Goal: Transaction & Acquisition: Purchase product/service

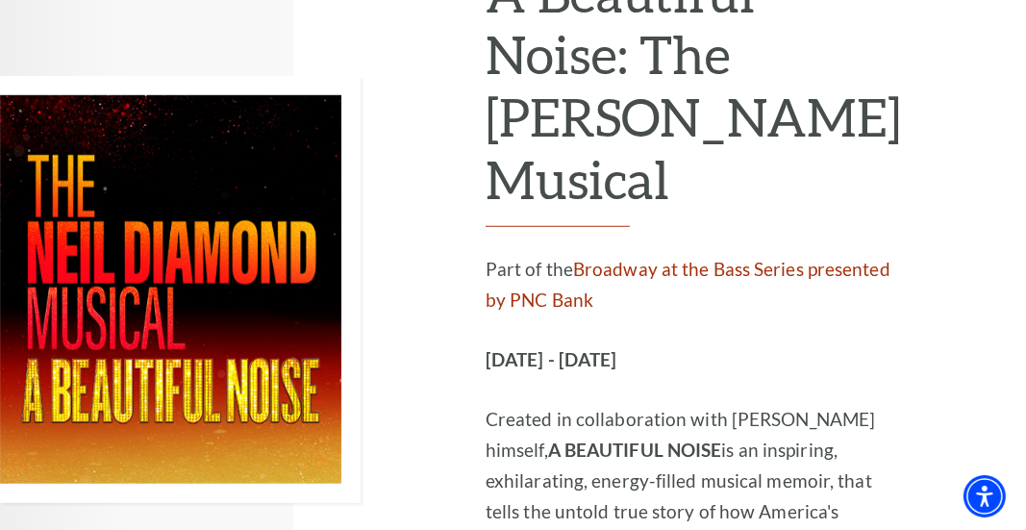
scroll to position [6348, 0]
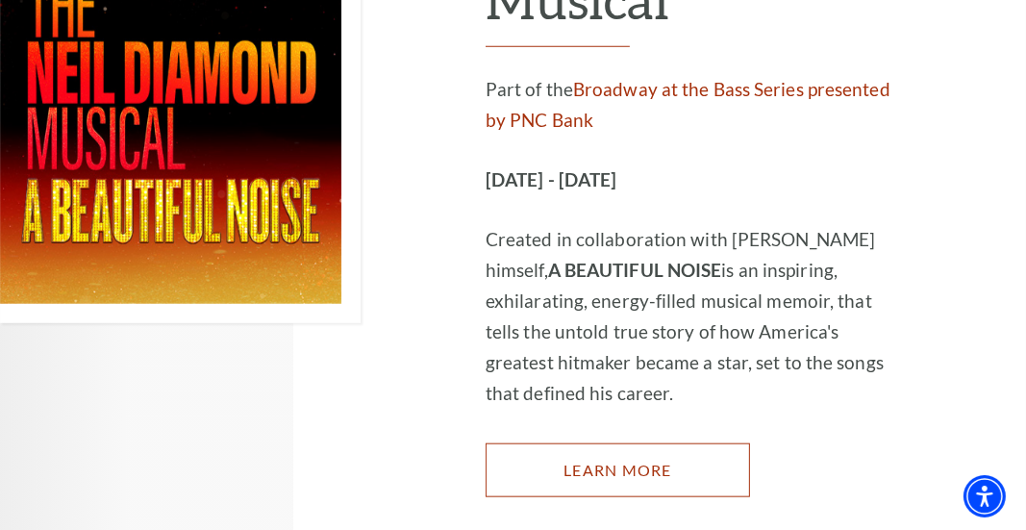
click at [670, 443] on link "Learn More" at bounding box center [618, 470] width 265 height 54
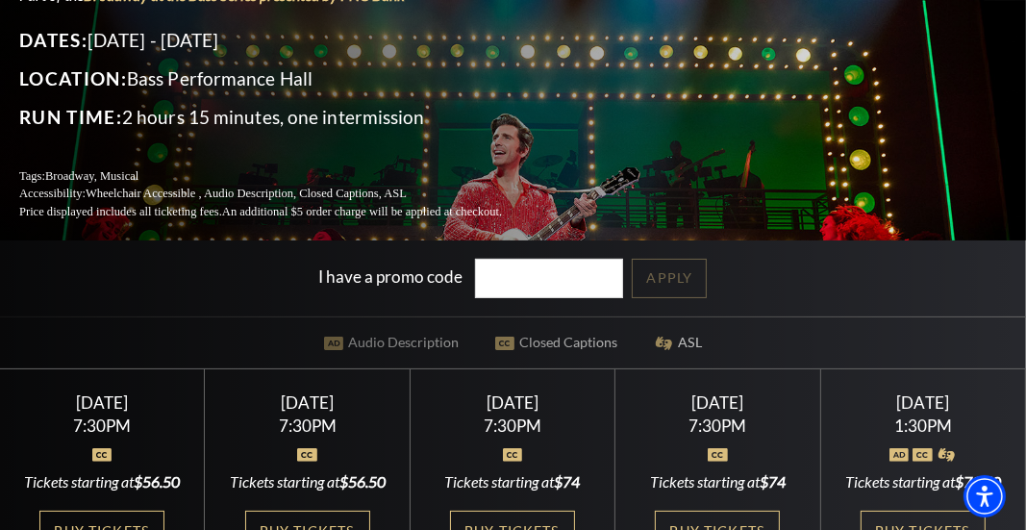
scroll to position [289, 0]
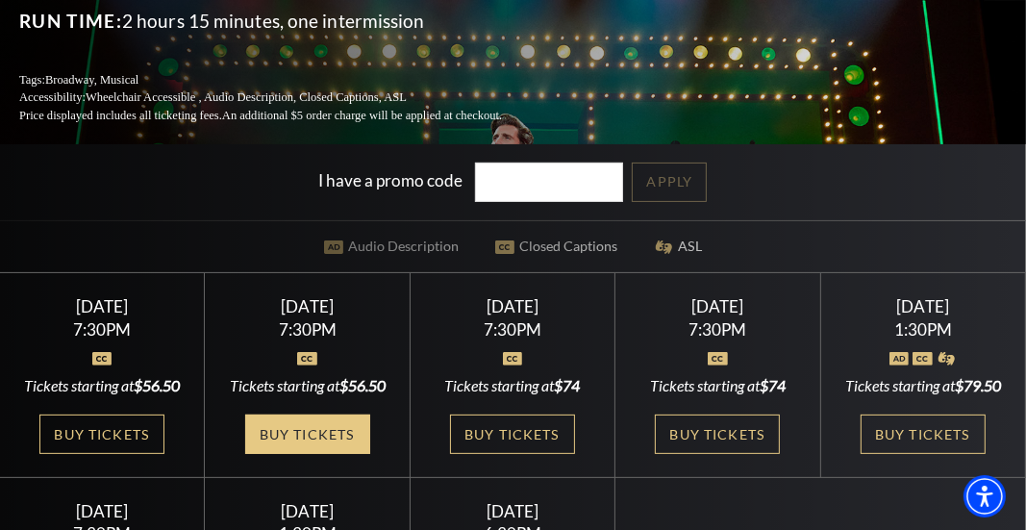
click at [300, 451] on link "Buy Tickets" at bounding box center [307, 434] width 125 height 39
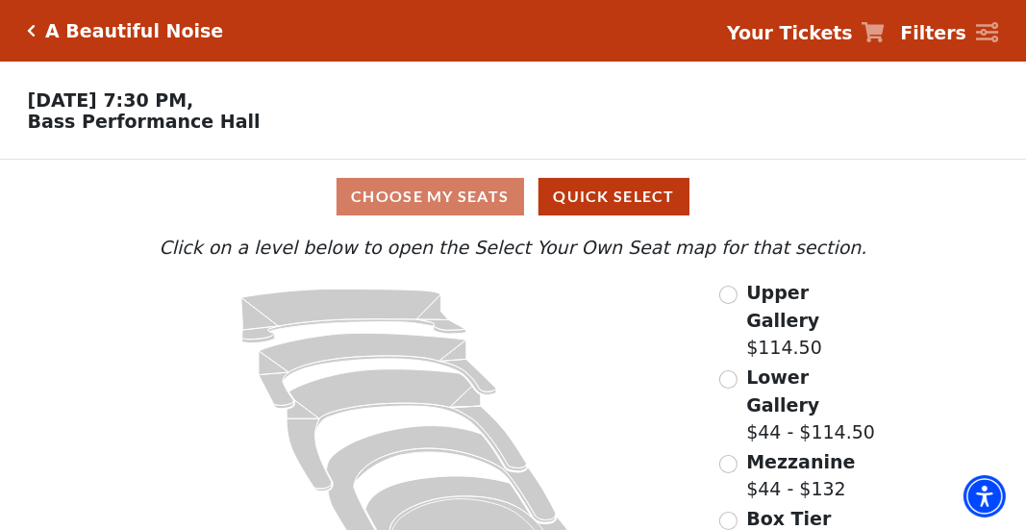
scroll to position [96, 0]
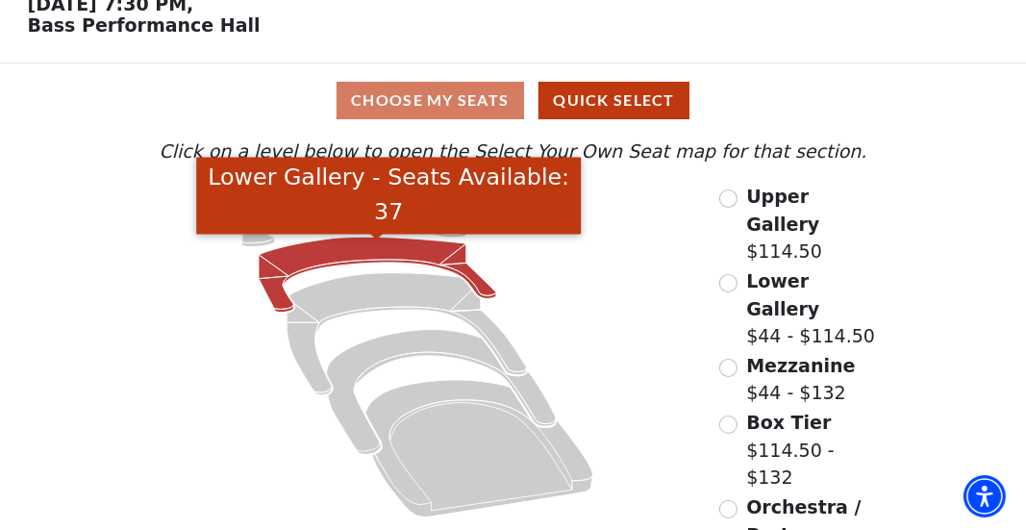
click at [337, 254] on icon "Lower Gallery - Seats Available: 37" at bounding box center [378, 275] width 238 height 75
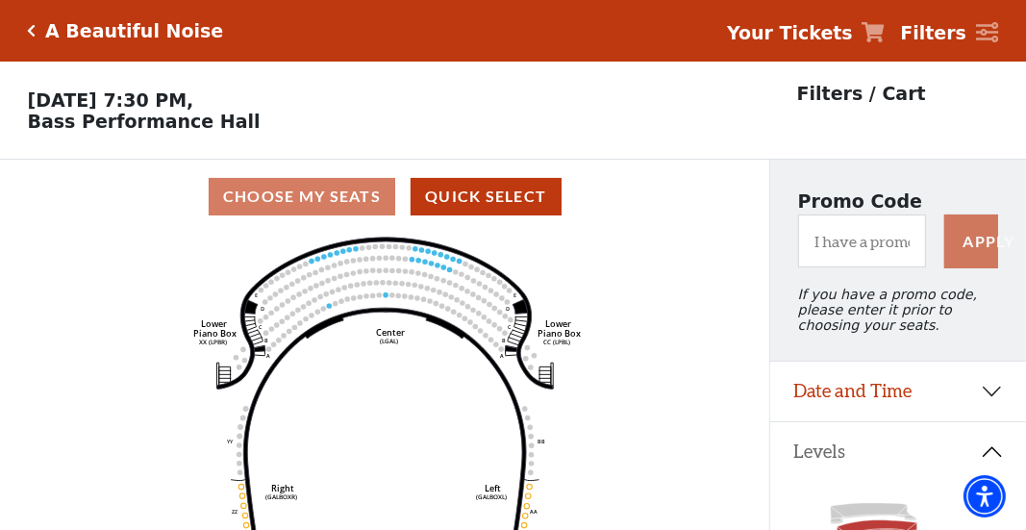
scroll to position [88, 0]
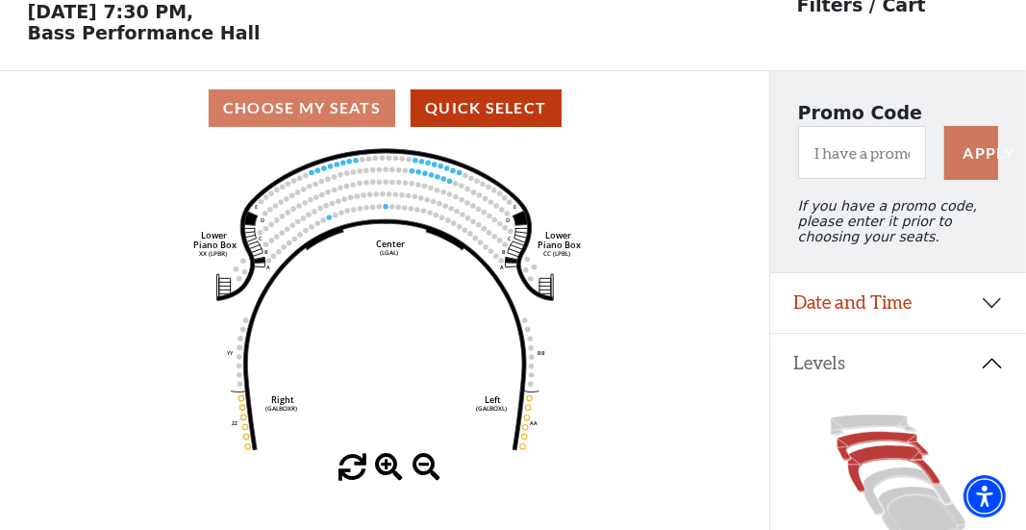
click at [869, 467] on icon at bounding box center [894, 468] width 92 height 47
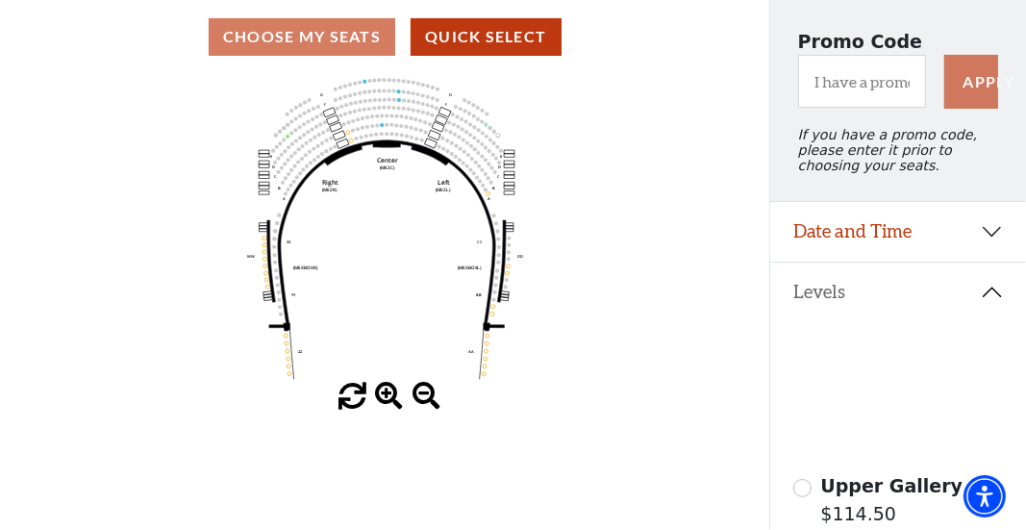
scroll to position [185, 0]
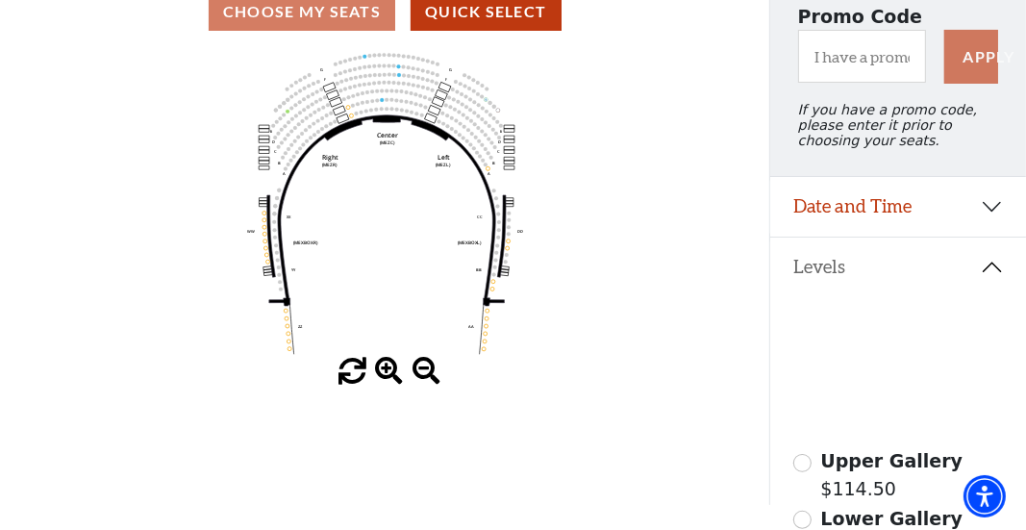
click at [904, 431] on icon at bounding box center [922, 417] width 88 height 53
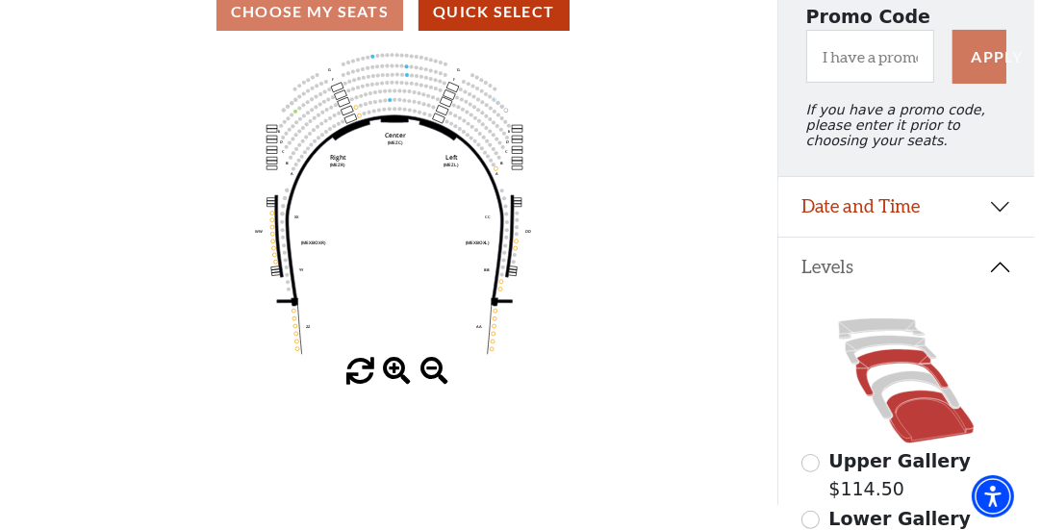
scroll to position [0, 0]
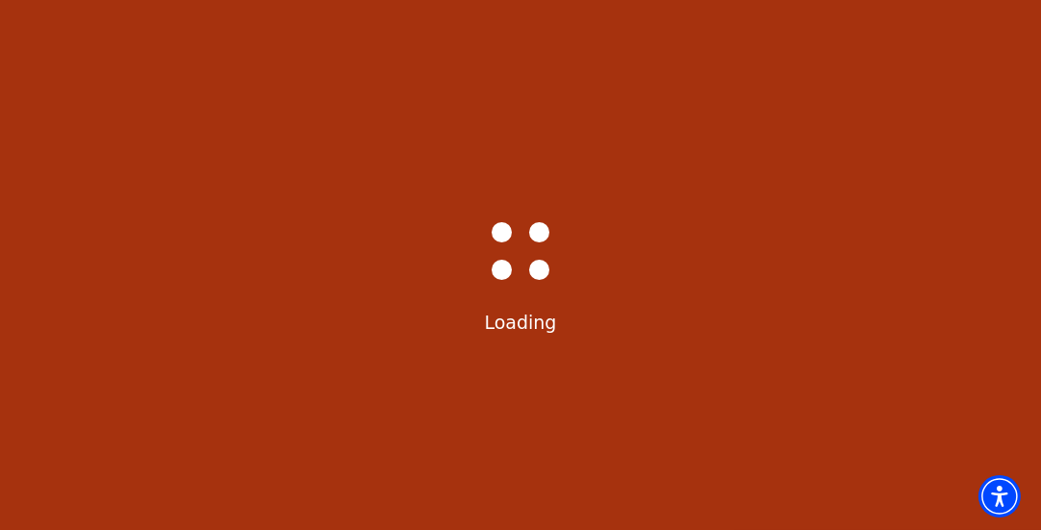
select select "6221"
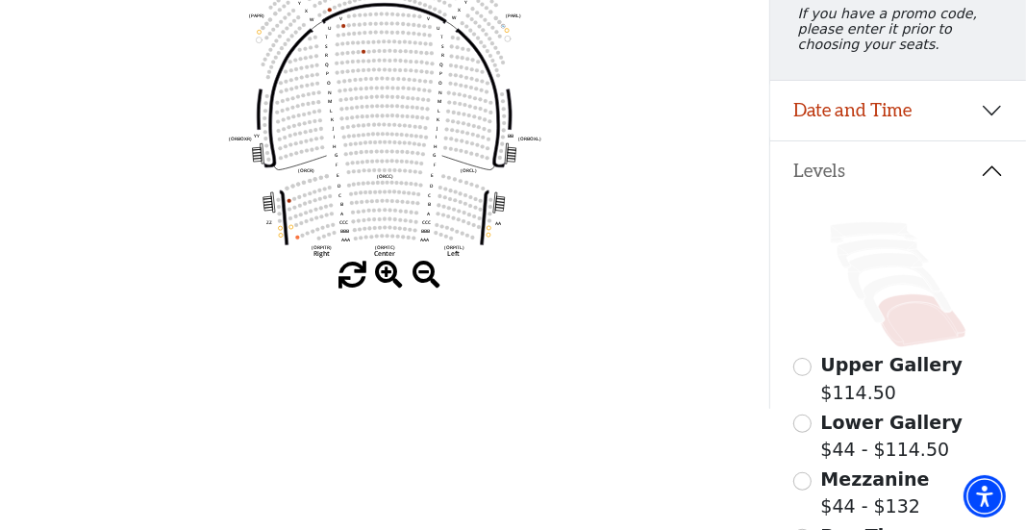
scroll to position [377, 0]
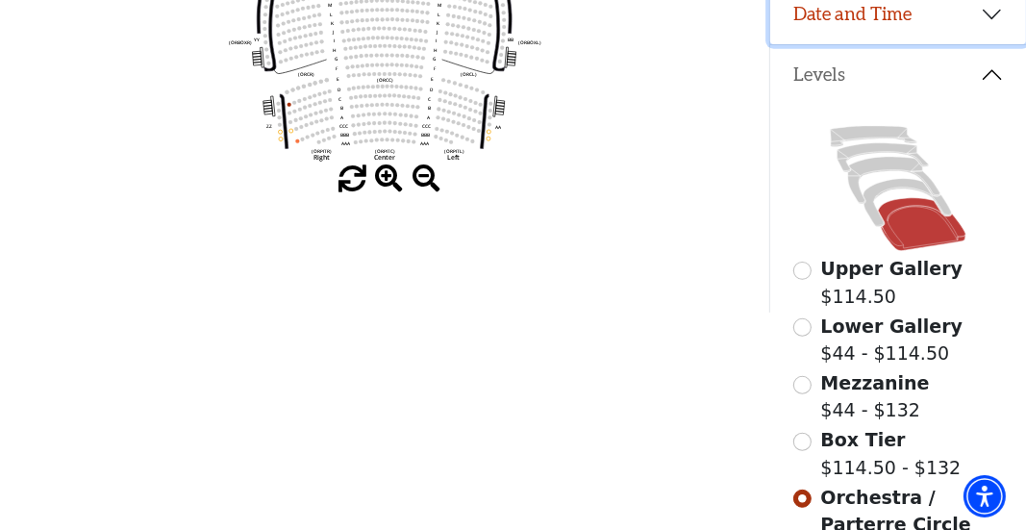
click at [991, 21] on button "Date and Time" at bounding box center [898, 15] width 256 height 60
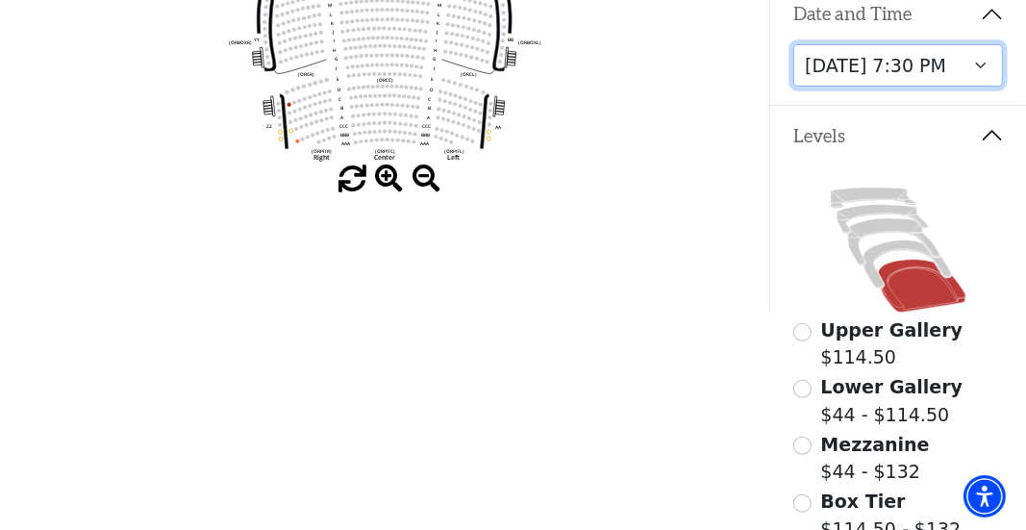
click at [977, 81] on select "Tuesday, October 28 at 7:30 PM Wednesday, October 29 at 7:30 PM Thursday, Octob…" at bounding box center [899, 65] width 210 height 43
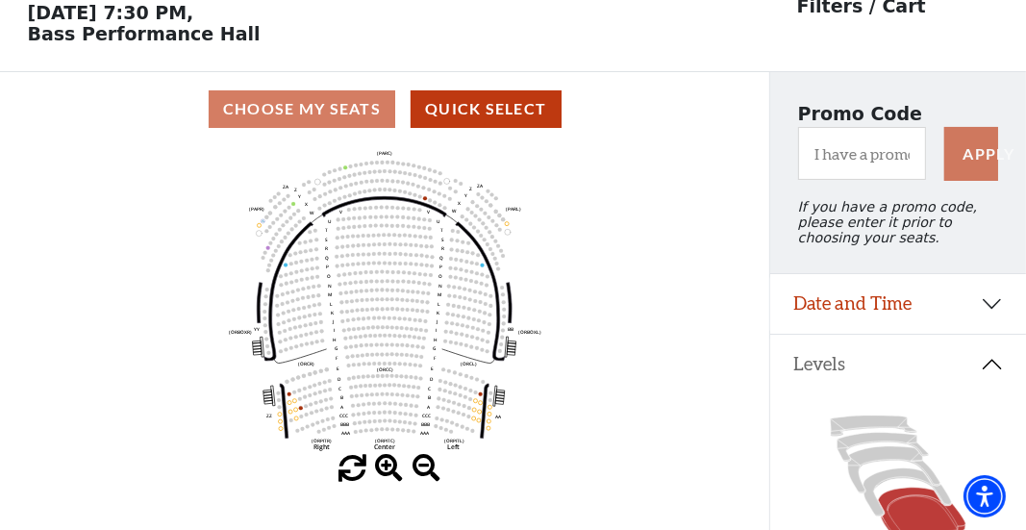
scroll to position [88, 0]
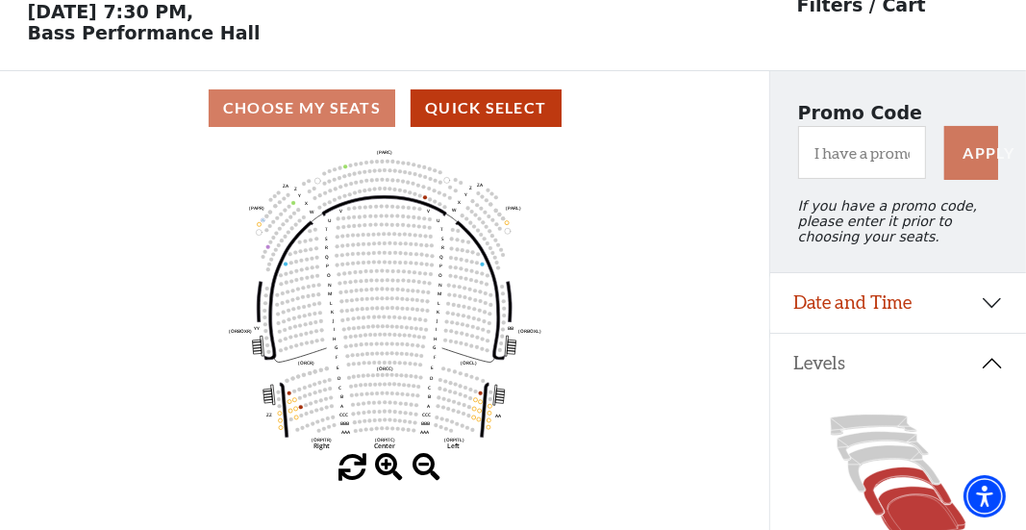
click at [888, 487] on icon at bounding box center [908, 491] width 88 height 48
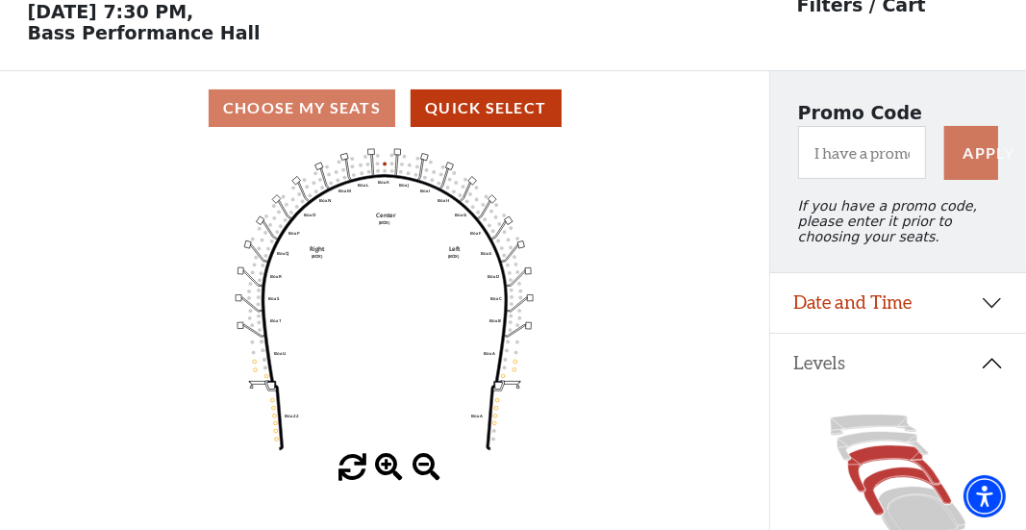
click at [880, 468] on icon at bounding box center [894, 468] width 92 height 47
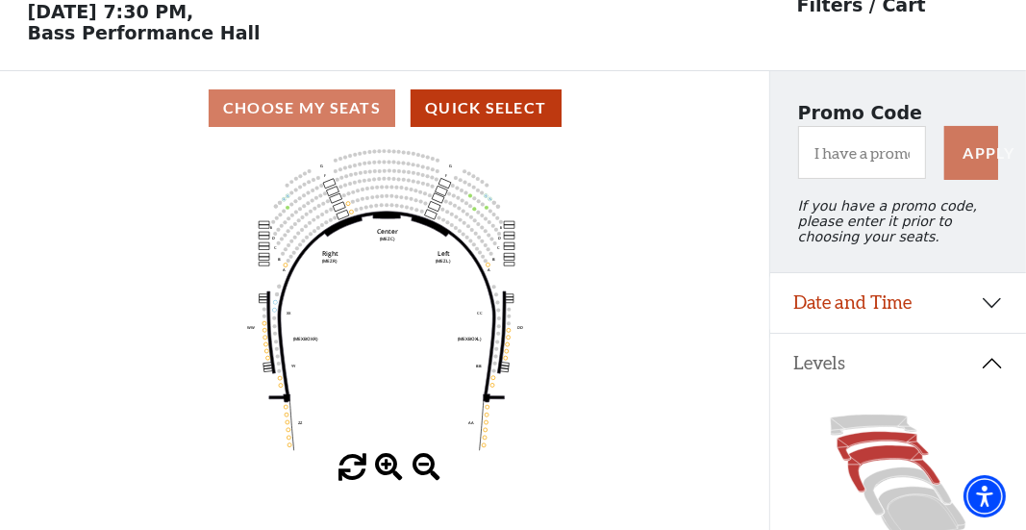
click at [866, 452] on icon at bounding box center [883, 446] width 91 height 29
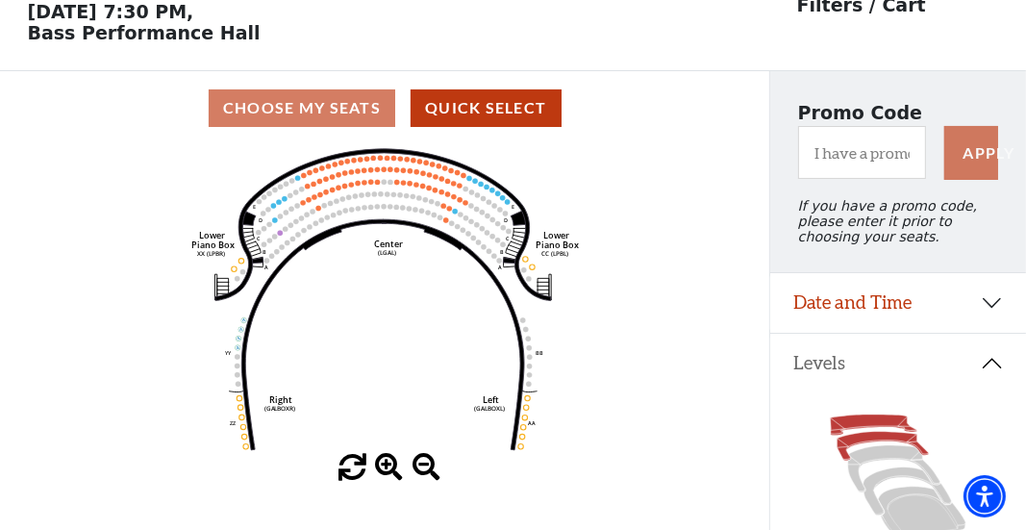
click at [864, 435] on icon at bounding box center [874, 425] width 87 height 21
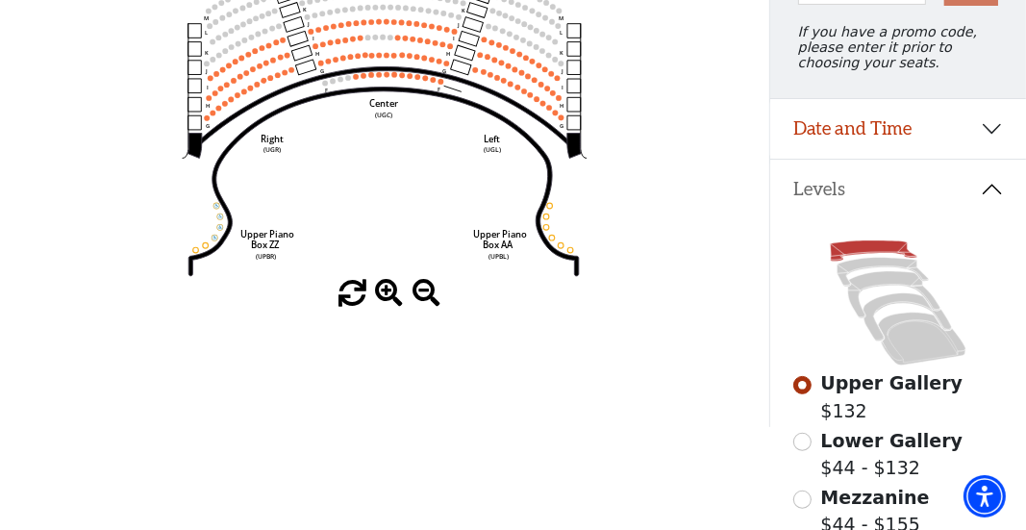
scroll to position [185, 0]
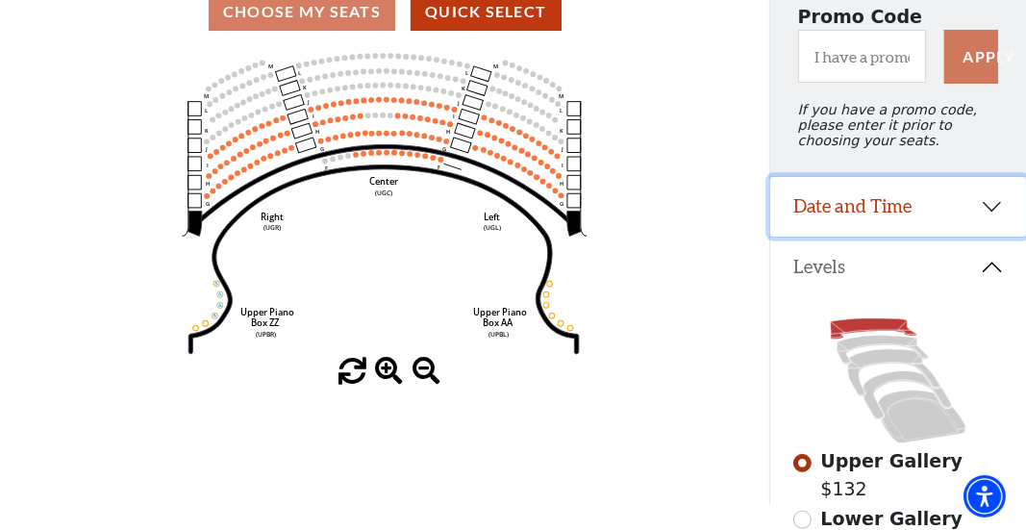
click at [989, 218] on button "Date and Time" at bounding box center [898, 207] width 256 height 60
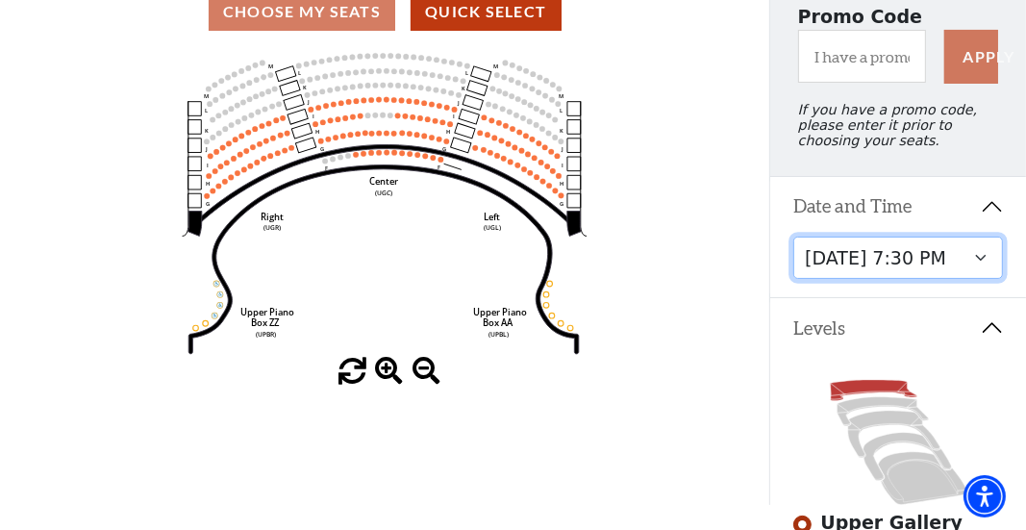
click at [983, 266] on select "Tuesday, October 28 at 7:30 PM Wednesday, October 29 at 7:30 PM Thursday, Octob…" at bounding box center [899, 258] width 210 height 43
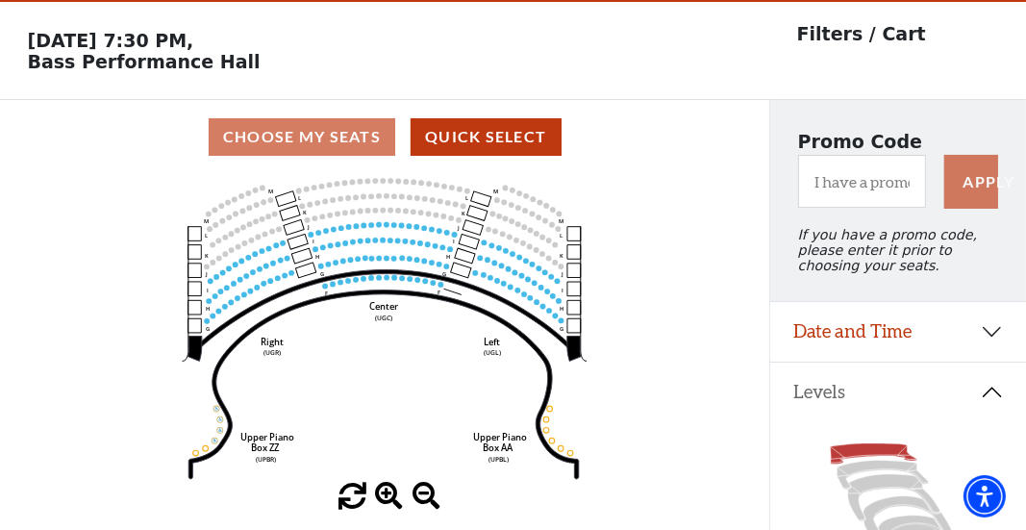
scroll to position [88, 0]
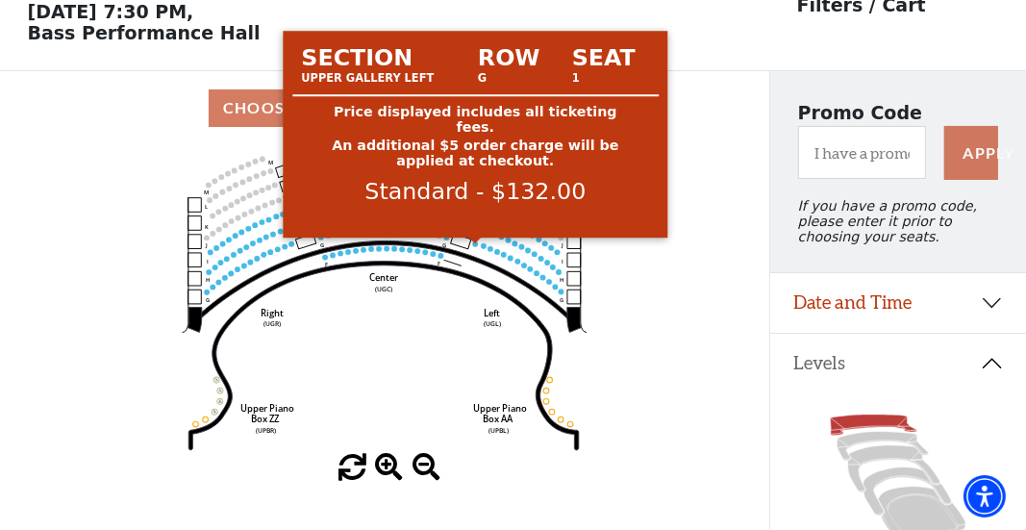
click at [473, 246] on circle at bounding box center [476, 244] width 6 height 6
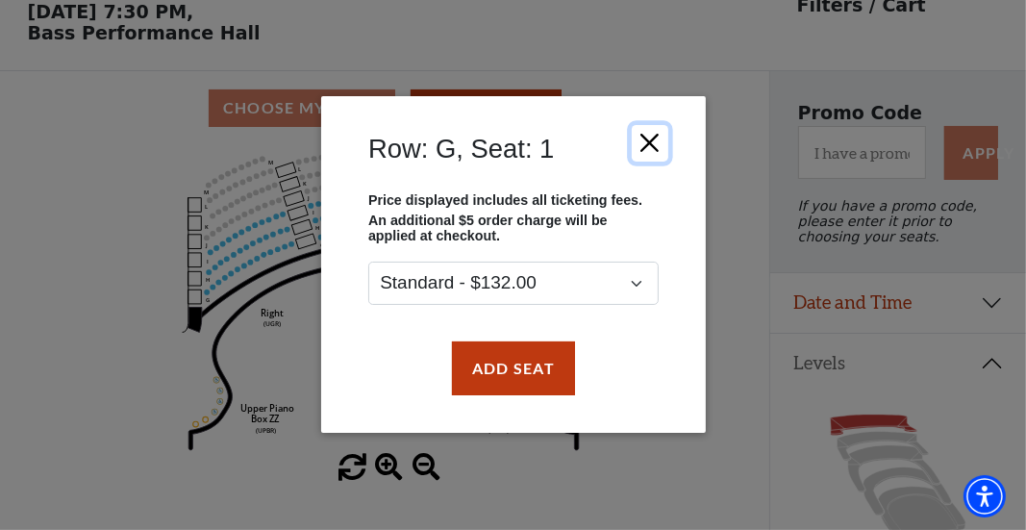
click at [648, 141] on button "Close" at bounding box center [649, 143] width 37 height 37
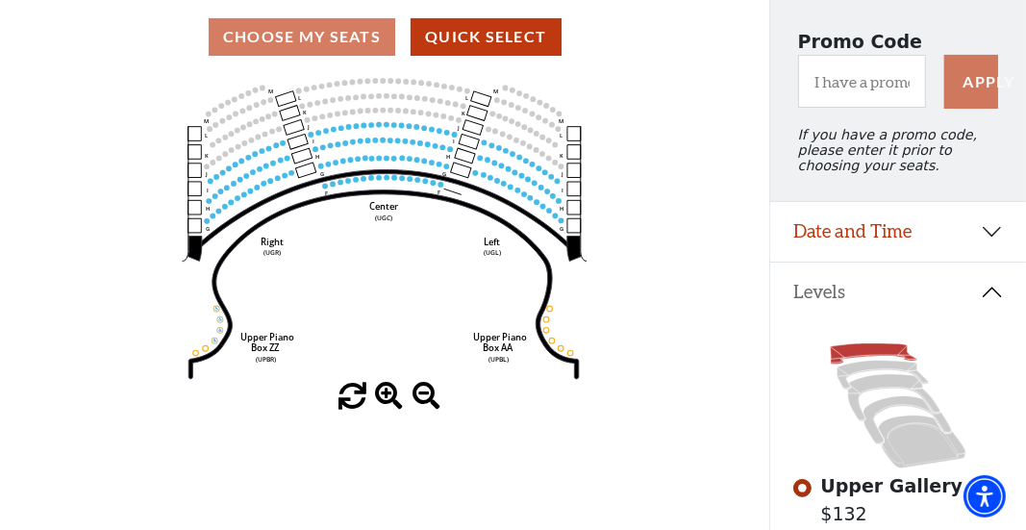
scroll to position [185, 0]
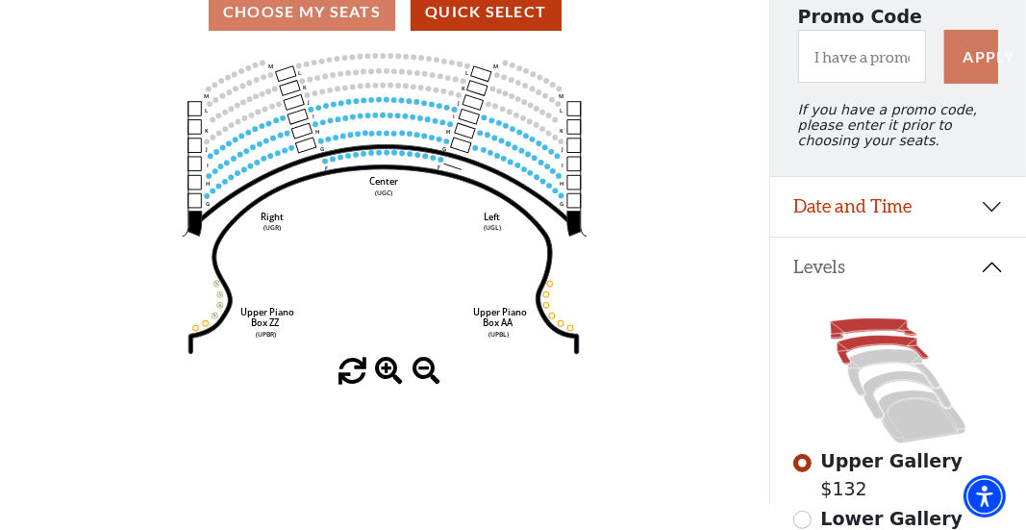
click at [878, 350] on icon at bounding box center [883, 350] width 91 height 29
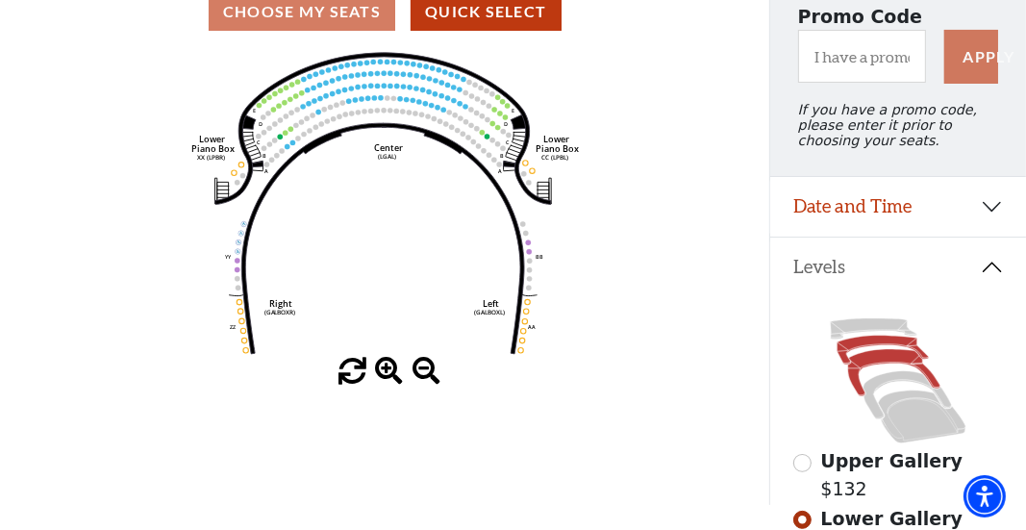
click at [876, 366] on icon at bounding box center [894, 372] width 92 height 47
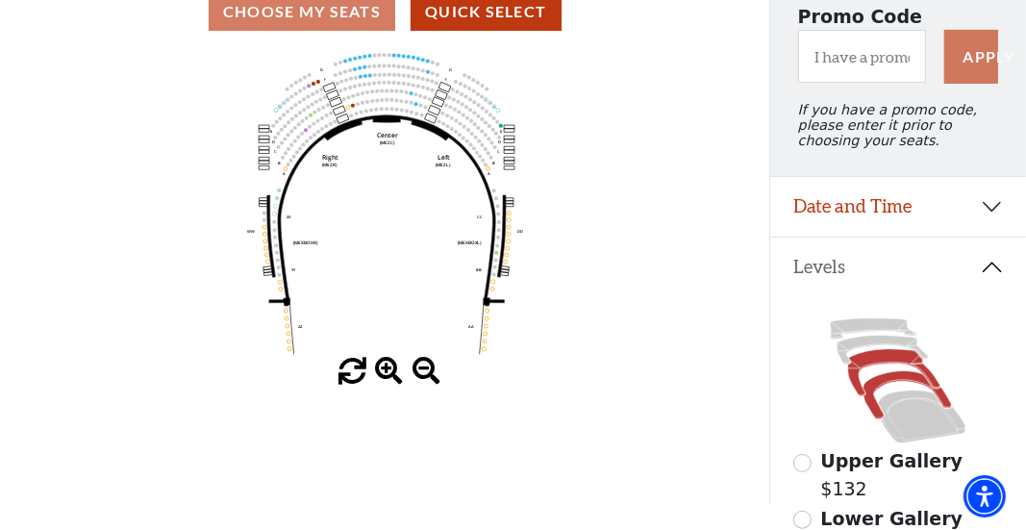
click at [886, 391] on icon at bounding box center [908, 395] width 88 height 48
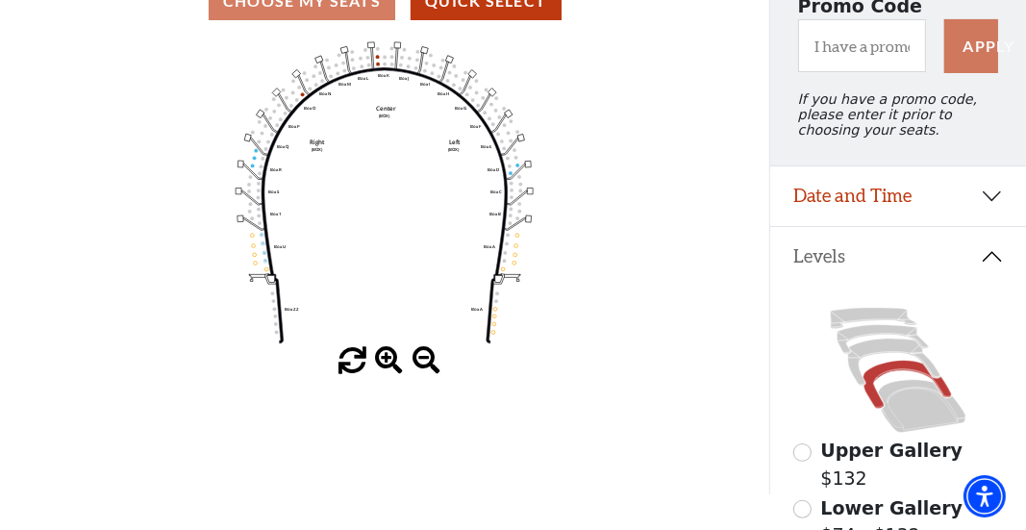
scroll to position [281, 0]
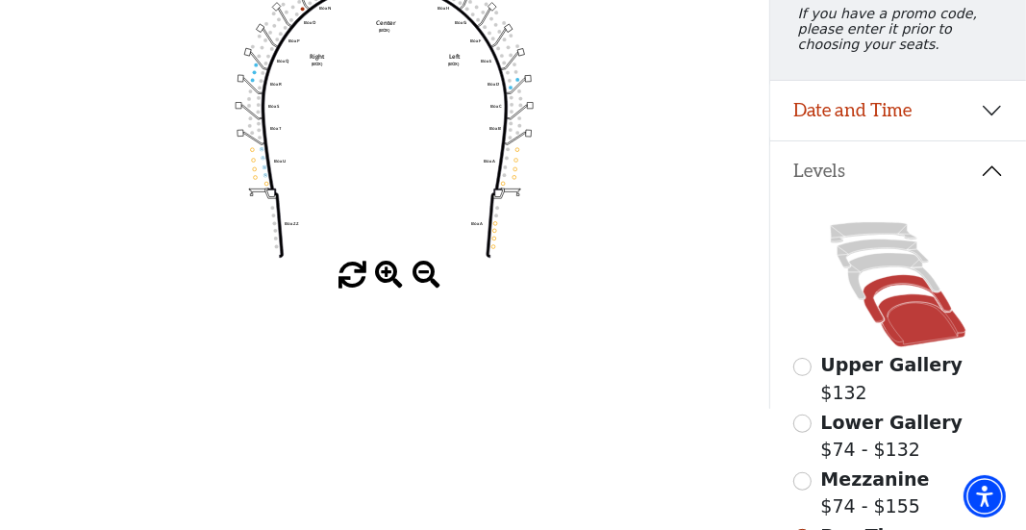
click at [916, 329] on icon at bounding box center [922, 320] width 88 height 53
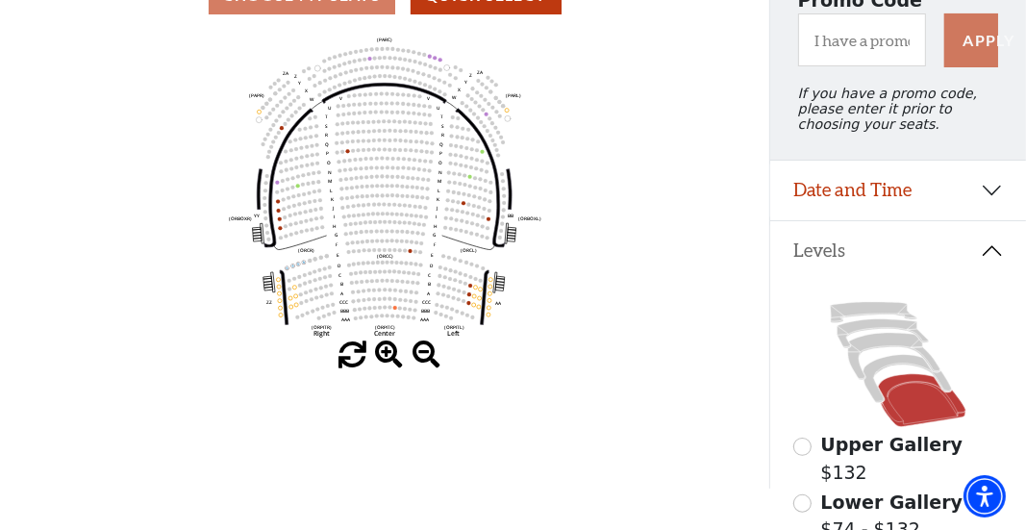
scroll to position [178, 0]
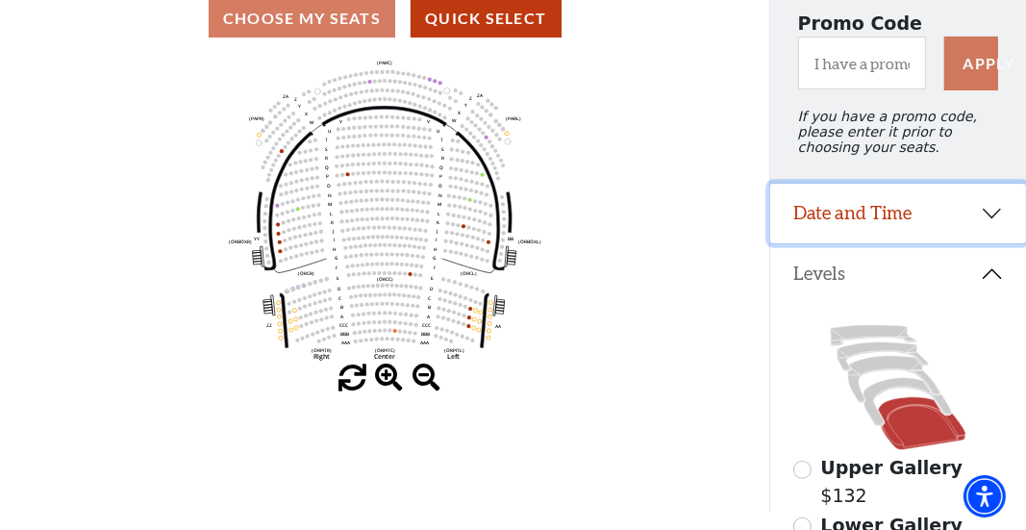
click at [988, 220] on button "Date and Time" at bounding box center [898, 214] width 256 height 60
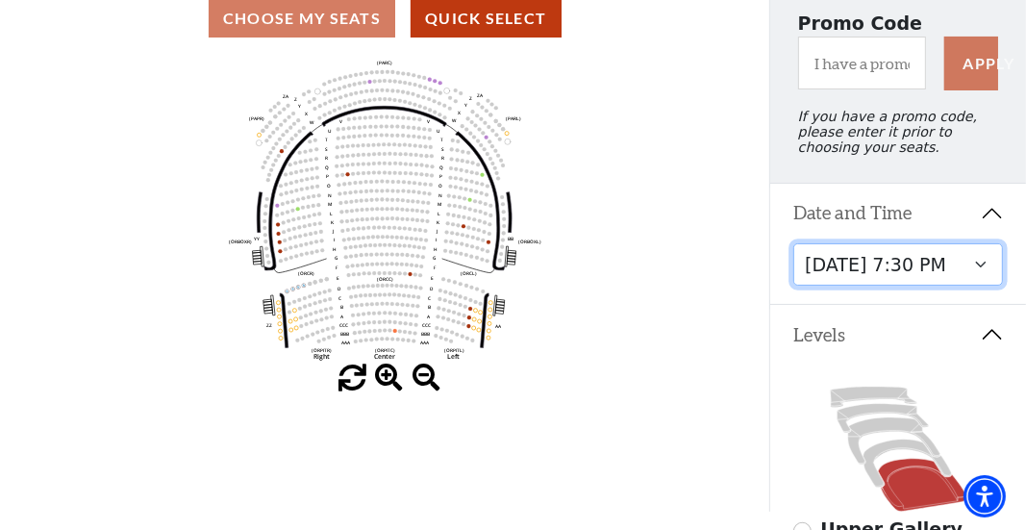
click at [983, 273] on select "Tuesday, October 28 at 7:30 PM Wednesday, October 29 at 7:30 PM Thursday, Octob…" at bounding box center [899, 264] width 210 height 43
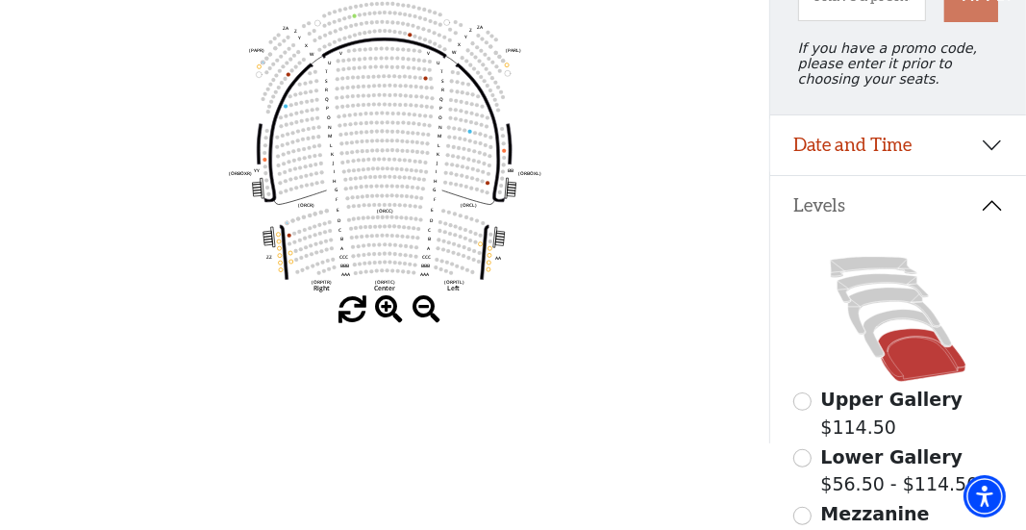
scroll to position [281, 0]
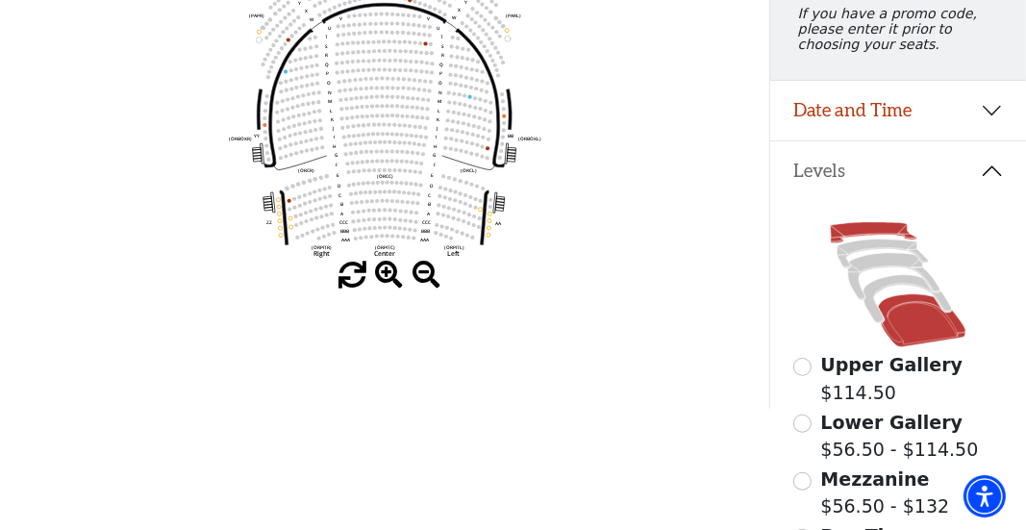
click at [841, 243] on icon at bounding box center [874, 232] width 87 height 21
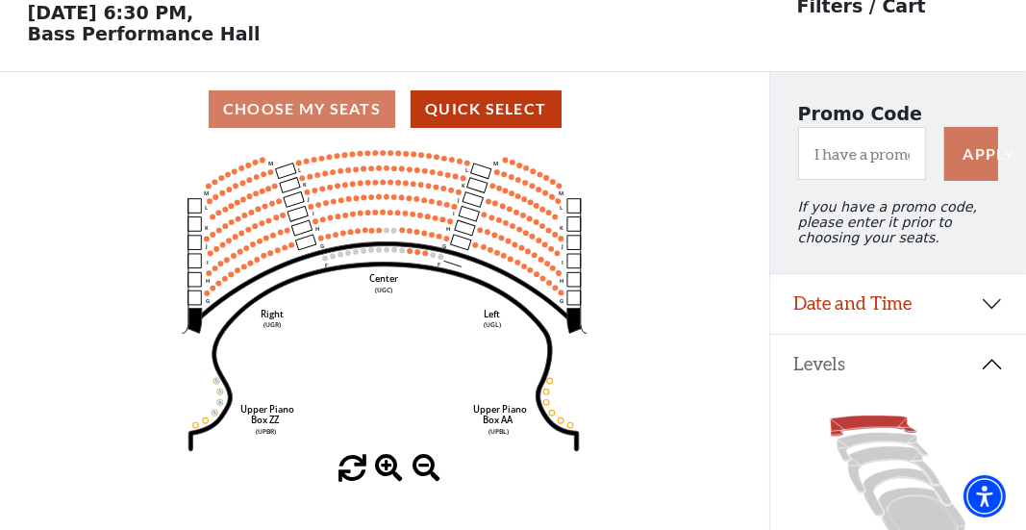
scroll to position [88, 0]
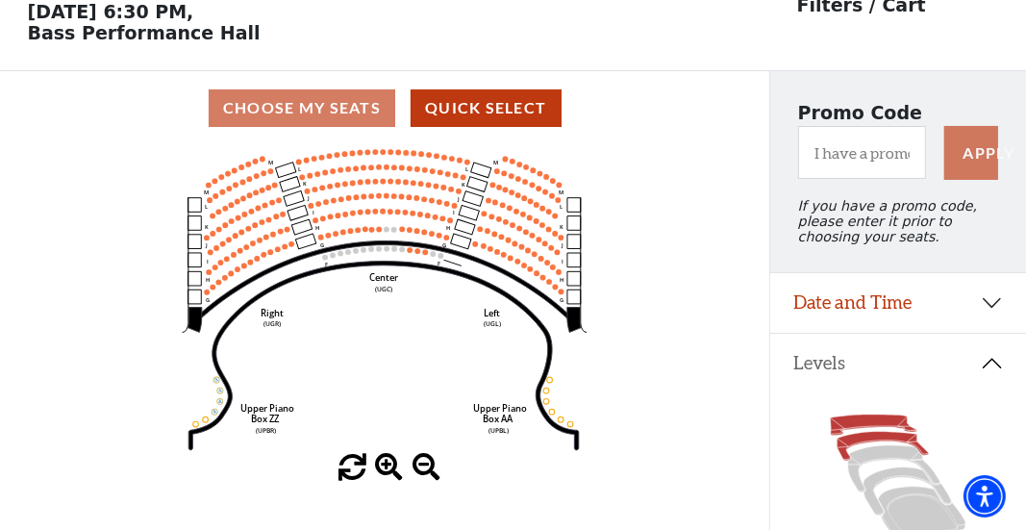
click at [858, 452] on icon at bounding box center [883, 446] width 91 height 29
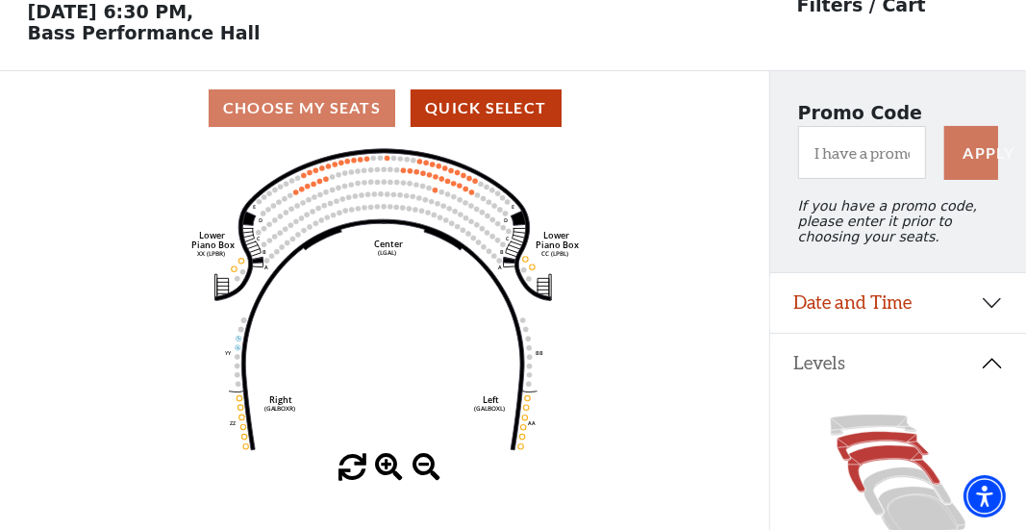
click at [876, 467] on icon at bounding box center [894, 468] width 92 height 47
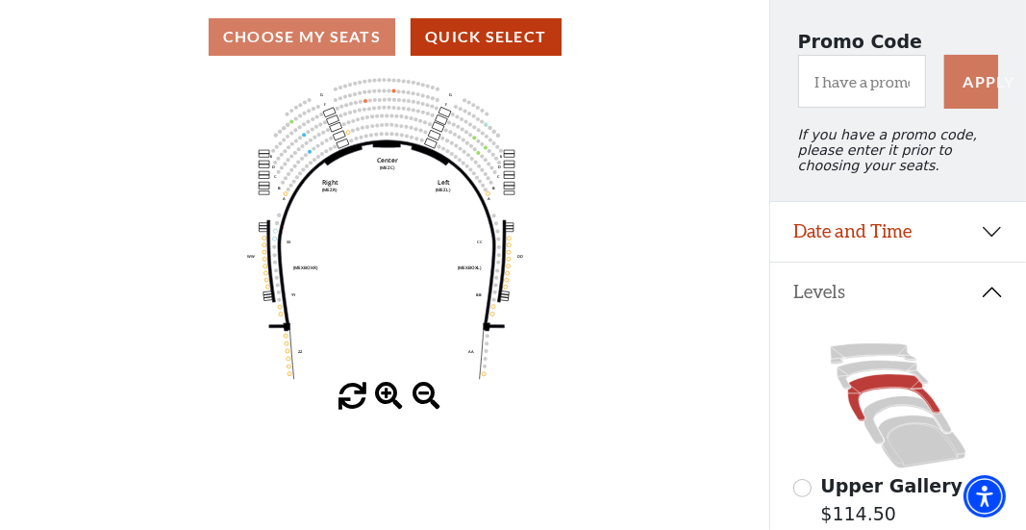
scroll to position [185, 0]
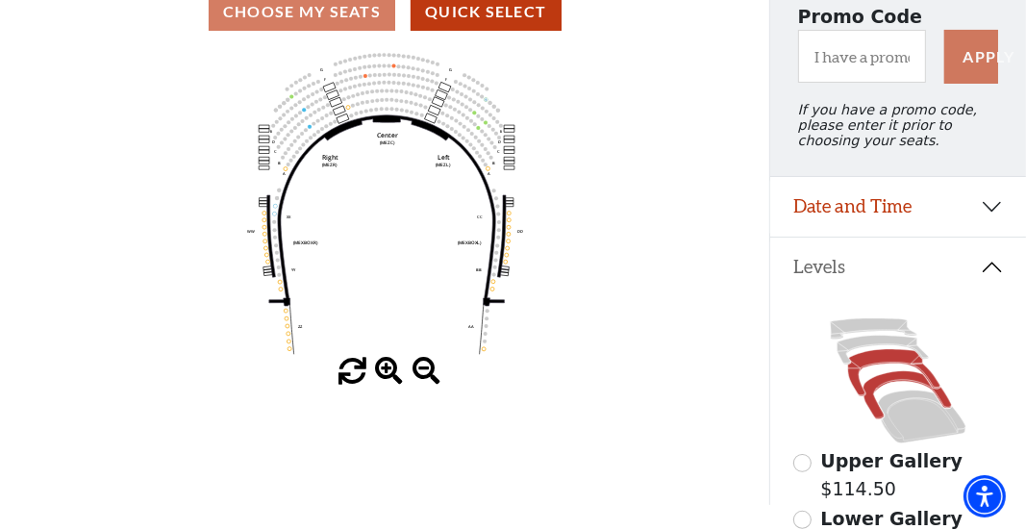
click at [883, 391] on icon at bounding box center [908, 395] width 88 height 48
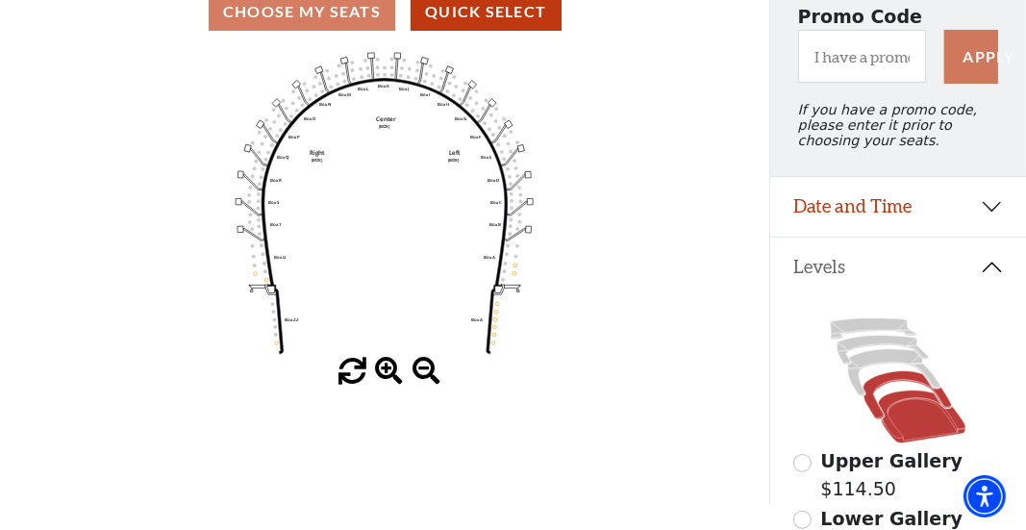
click at [914, 429] on icon at bounding box center [922, 417] width 88 height 53
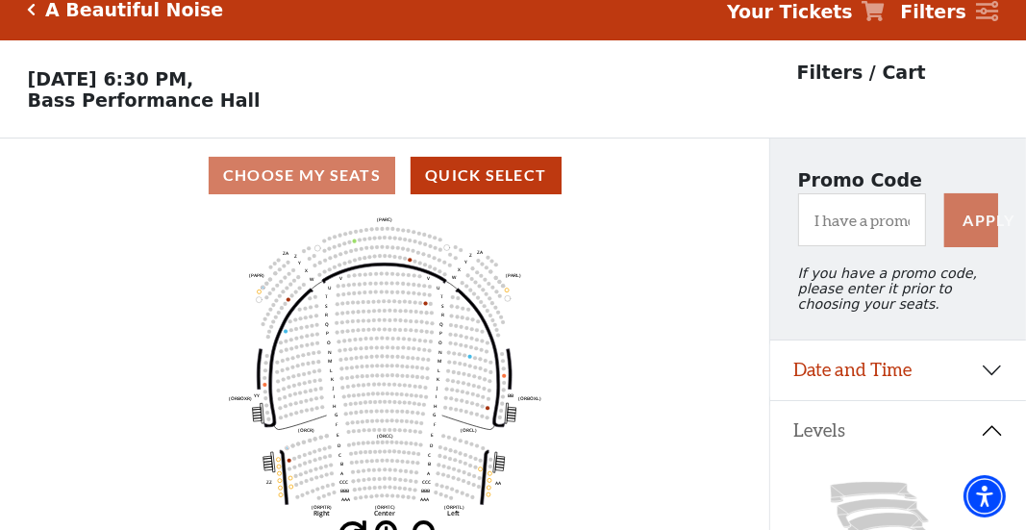
scroll to position [0, 0]
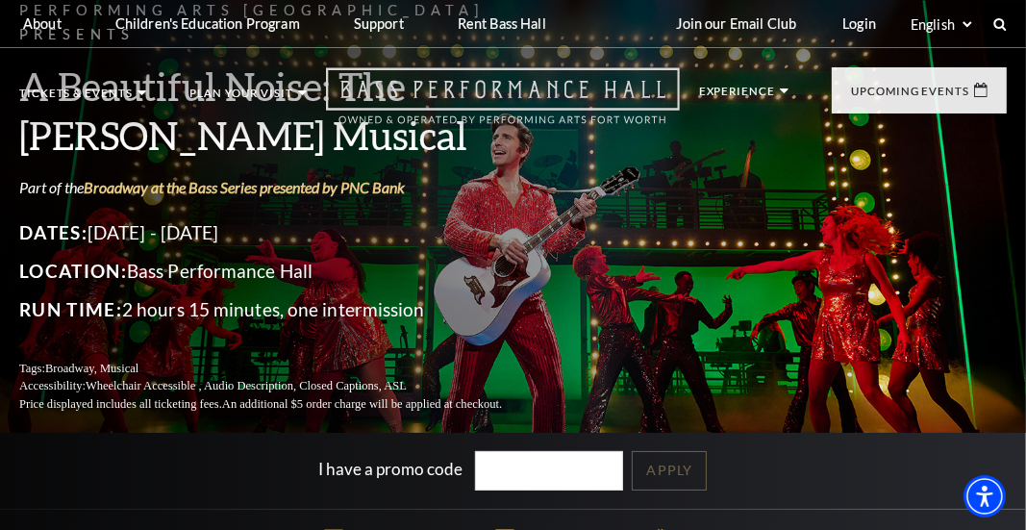
click at [465, 90] on icon "Open this option" at bounding box center [503, 95] width 354 height 57
